Goal: Task Accomplishment & Management: Manage account settings

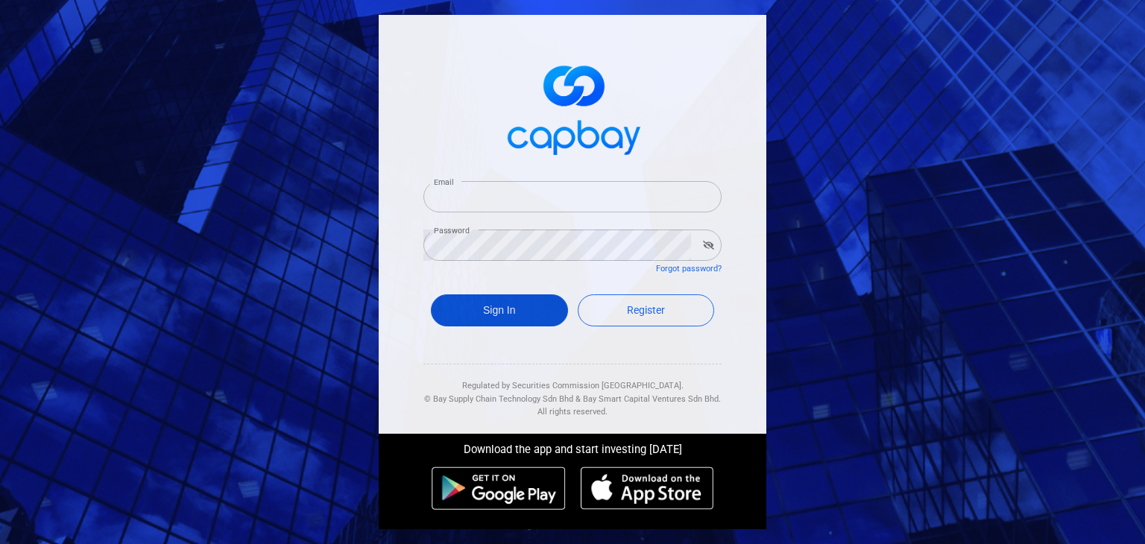
type input "[EMAIL_ADDRESS][DOMAIN_NAME]"
click at [491, 315] on button "Sign In" at bounding box center [499, 311] width 137 height 32
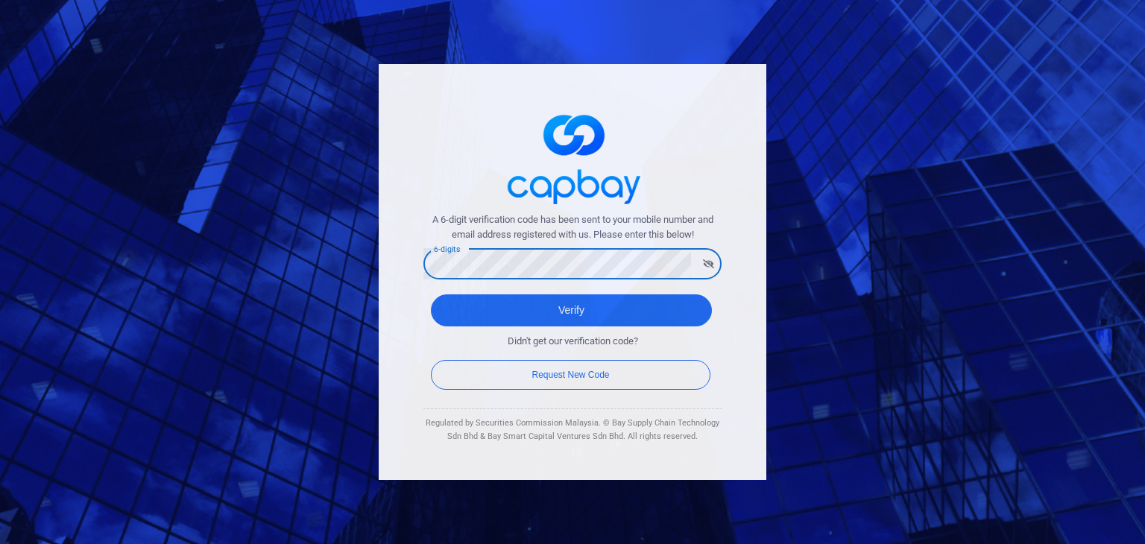
click at [431, 295] on button "Verify" at bounding box center [571, 311] width 281 height 32
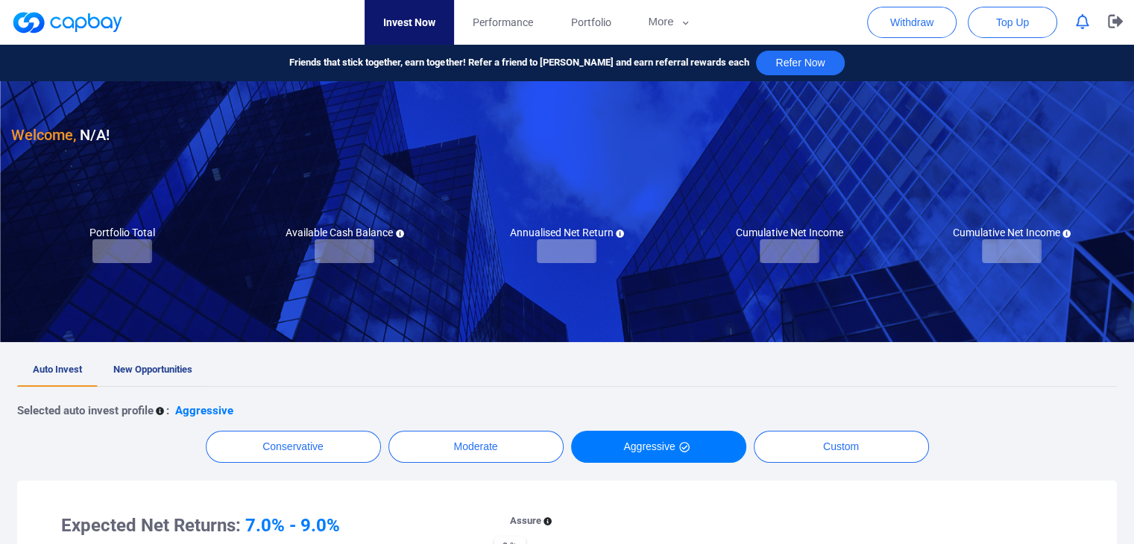
click at [179, 365] on span "New Opportunities" at bounding box center [152, 369] width 79 height 11
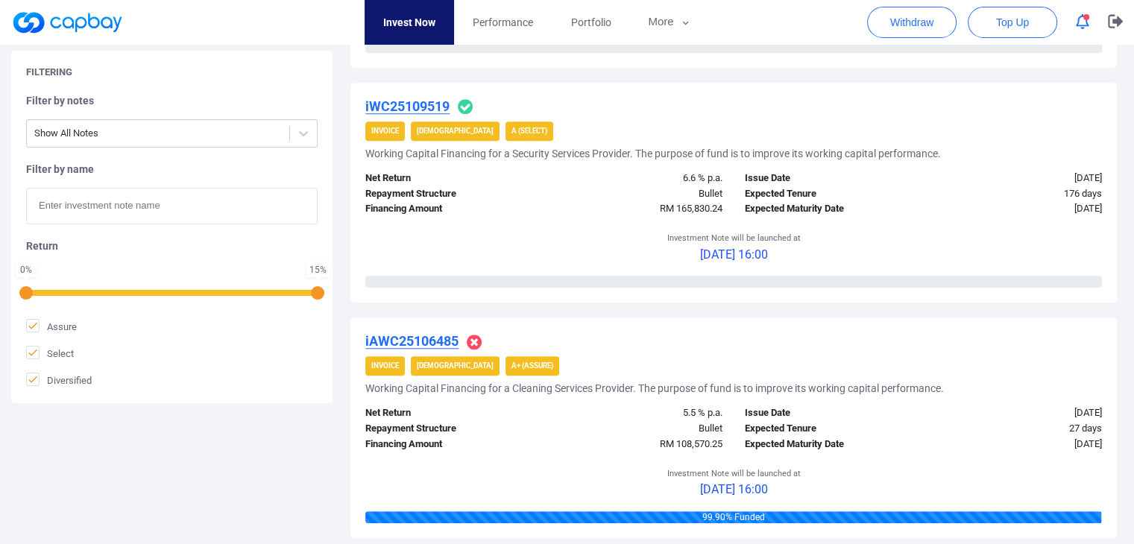
scroll to position [1193, 0]
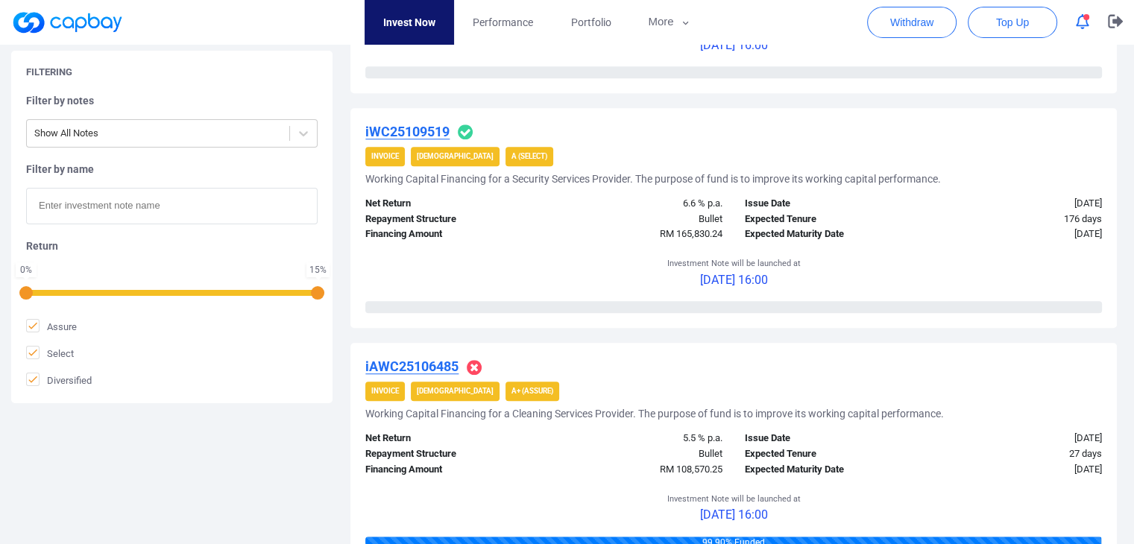
click at [410, 126] on u "iWC25109519" at bounding box center [407, 132] width 84 height 16
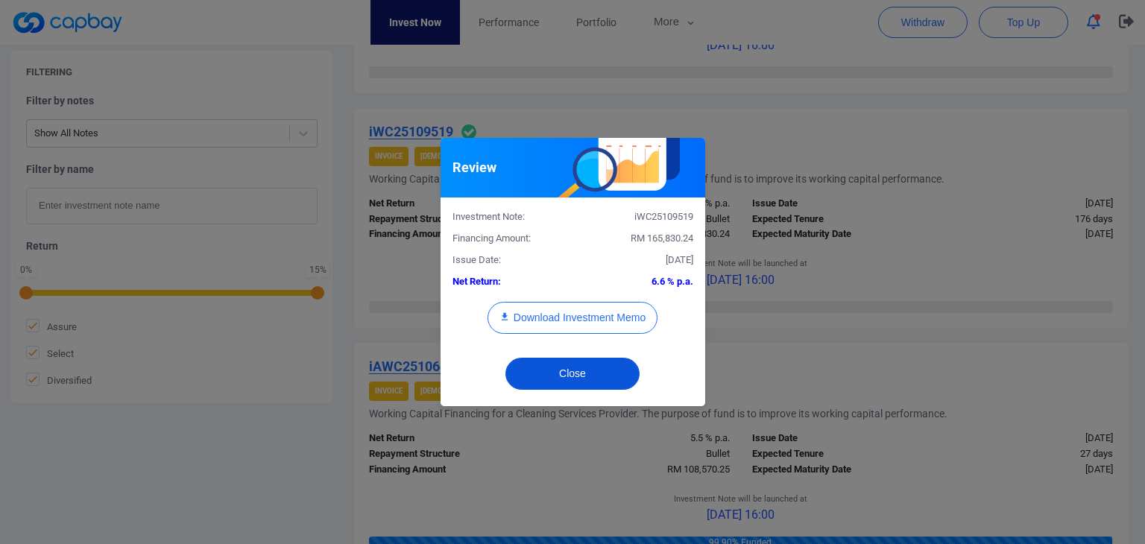
click at [555, 368] on button "Close" at bounding box center [573, 374] width 134 height 32
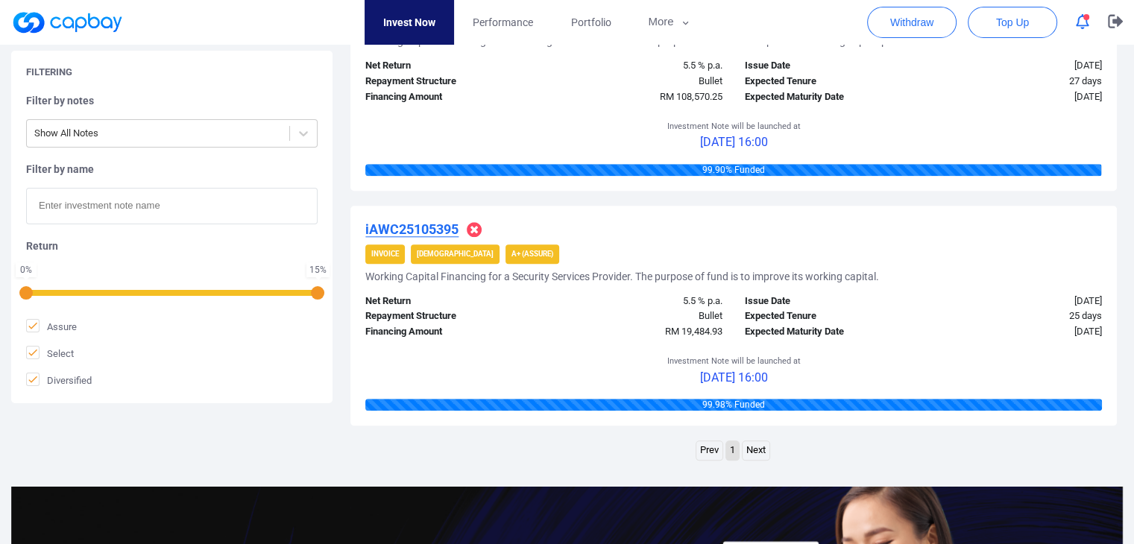
scroll to position [1640, 0]
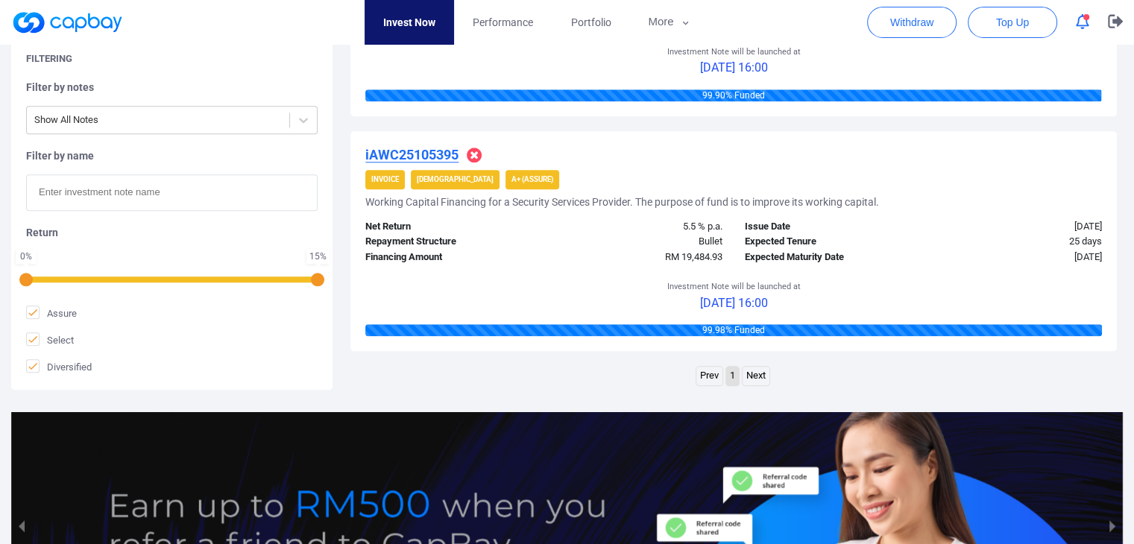
click at [1085, 28] on icon "button" at bounding box center [1082, 22] width 13 height 16
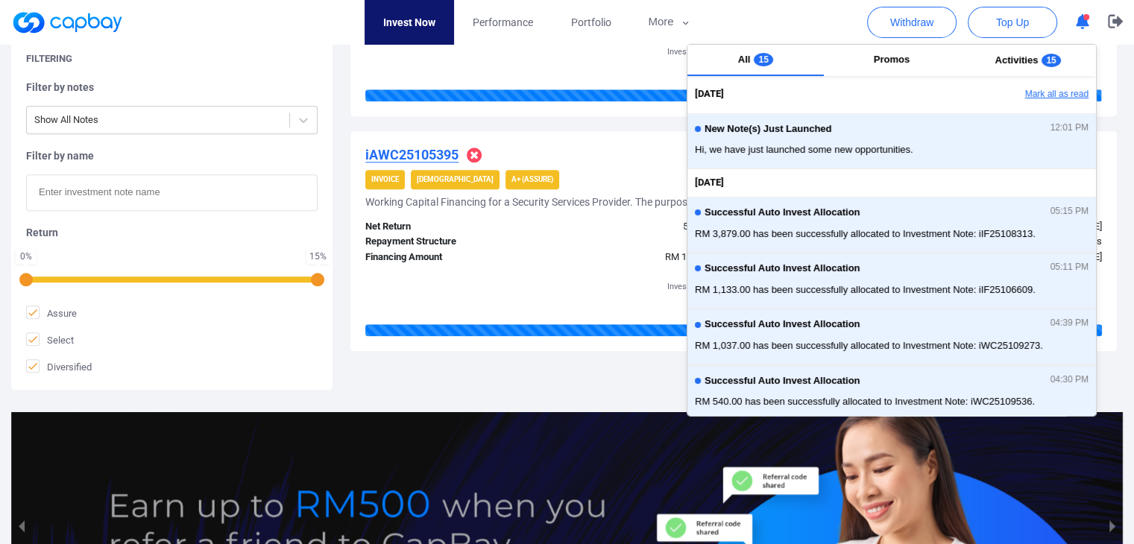
click at [1063, 89] on button "Mark all as read" at bounding box center [1016, 94] width 160 height 25
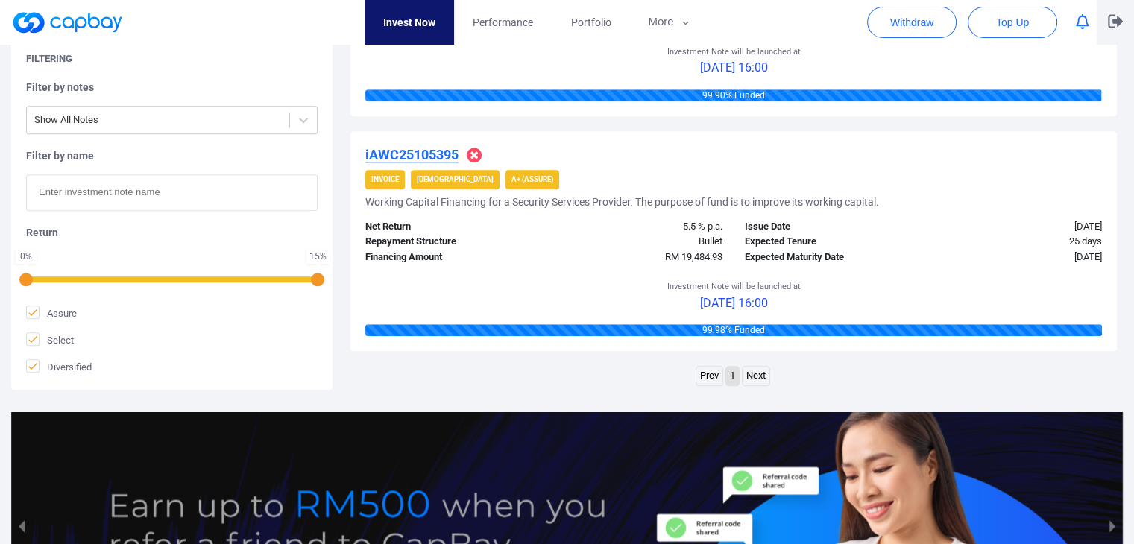
click at [1114, 17] on icon "button" at bounding box center [1115, 21] width 15 height 14
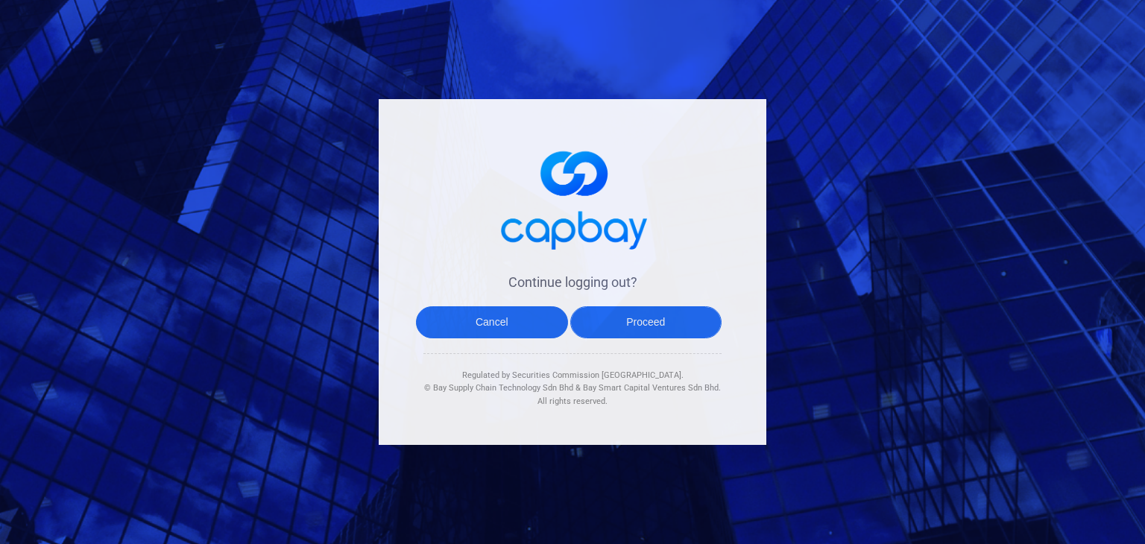
click at [680, 323] on button "Proceed" at bounding box center [646, 322] width 152 height 32
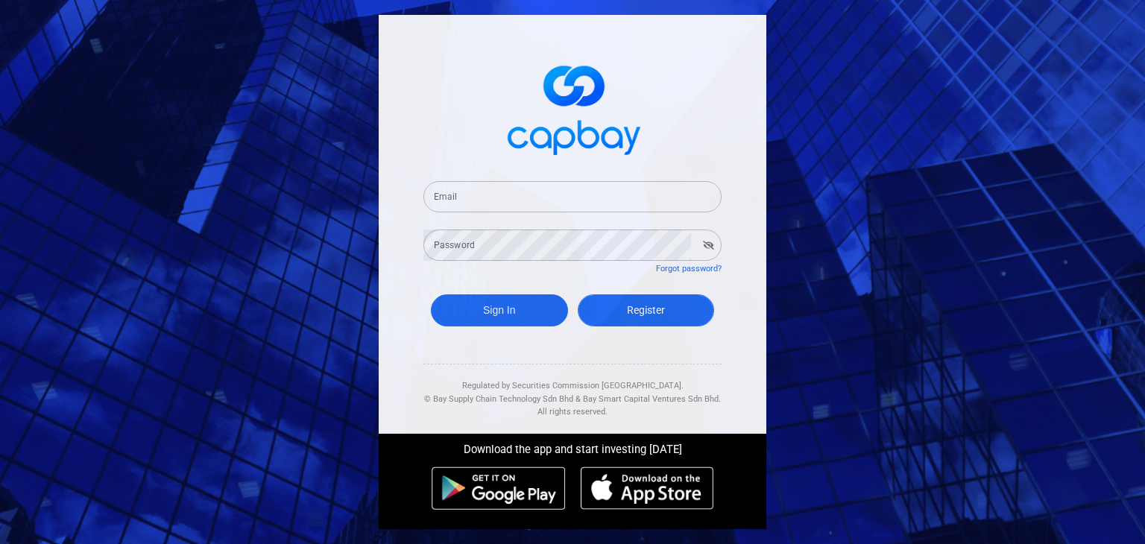
click at [680, 323] on link "Register" at bounding box center [646, 311] width 137 height 32
select select "MY"
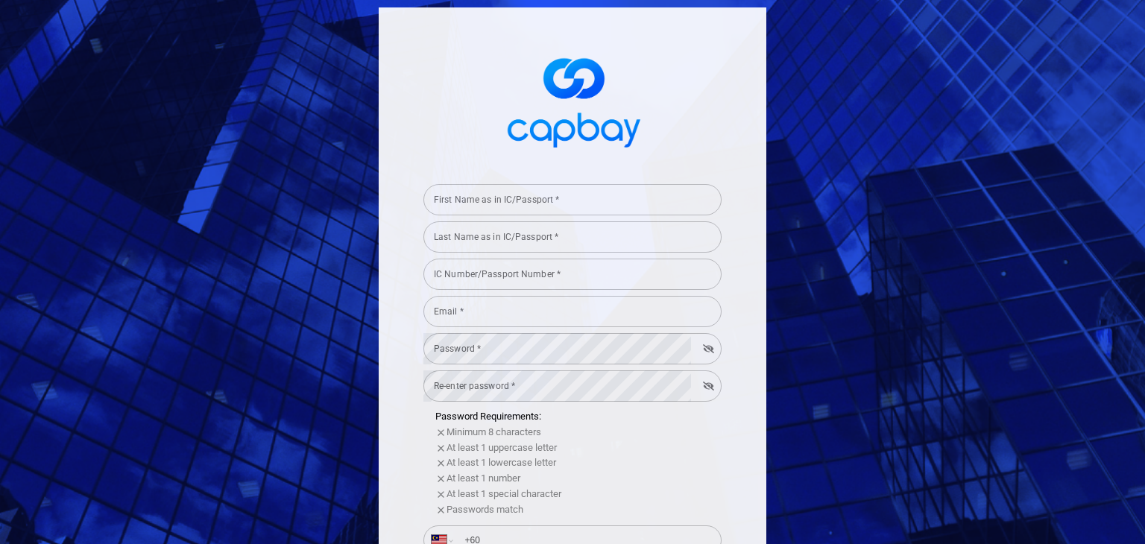
type input "[EMAIL_ADDRESS][DOMAIN_NAME]"
